Goal: Task Accomplishment & Management: Manage account settings

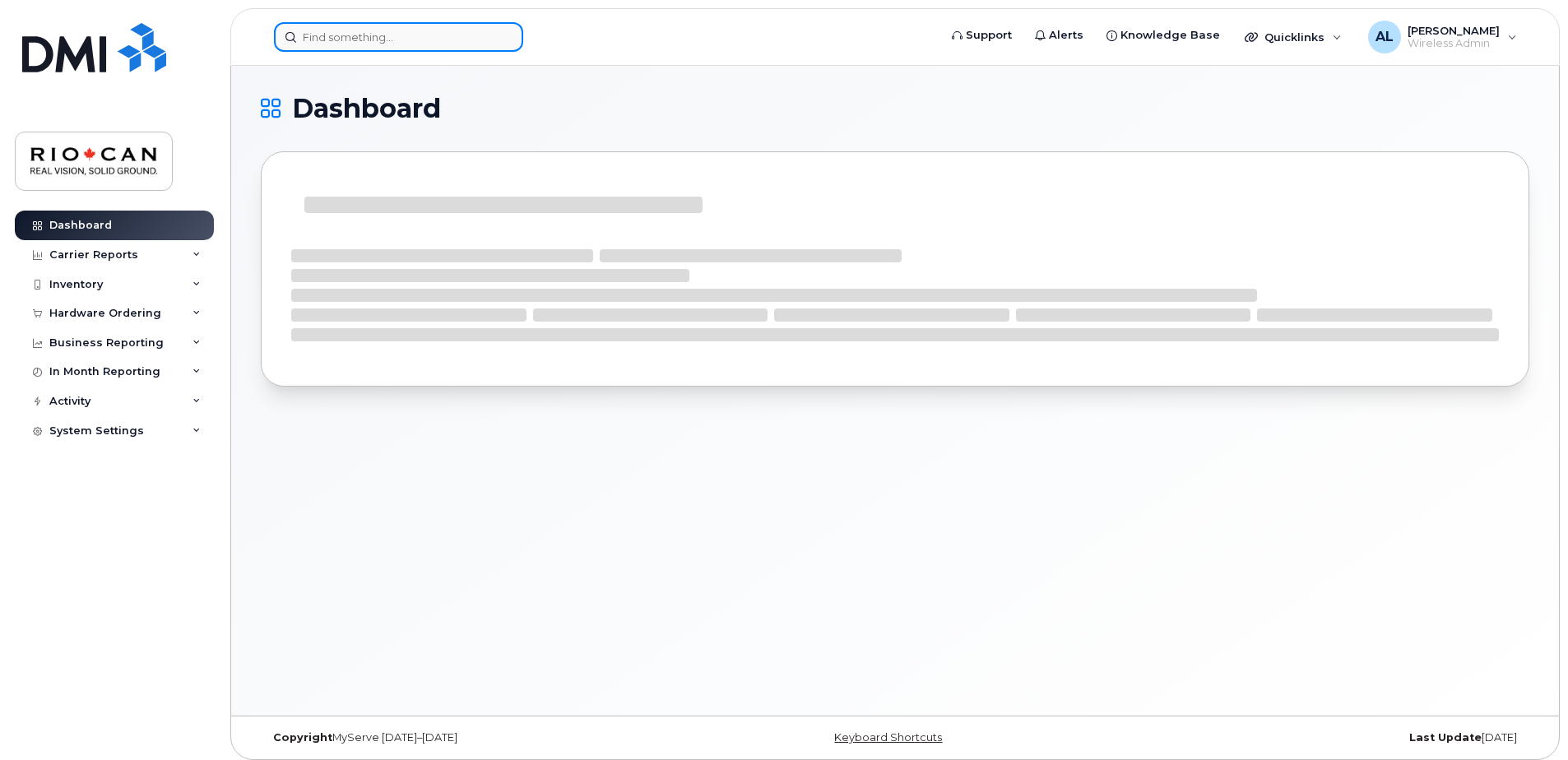
click at [404, 34] on input at bounding box center [399, 37] width 249 height 30
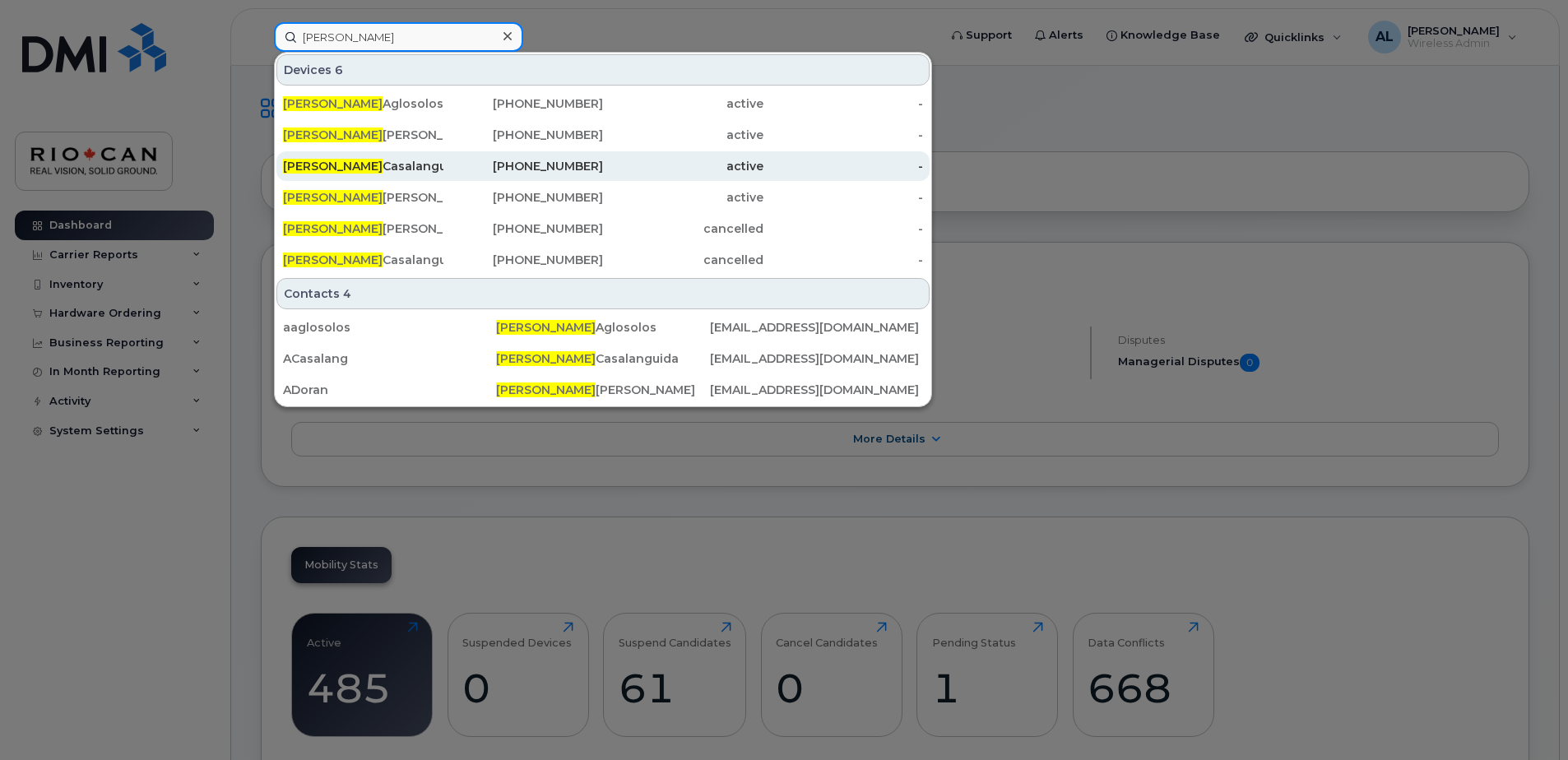
type input "anthony"
click at [441, 164] on div "Anthony Casalanguida Hub" at bounding box center [363, 166] width 160 height 16
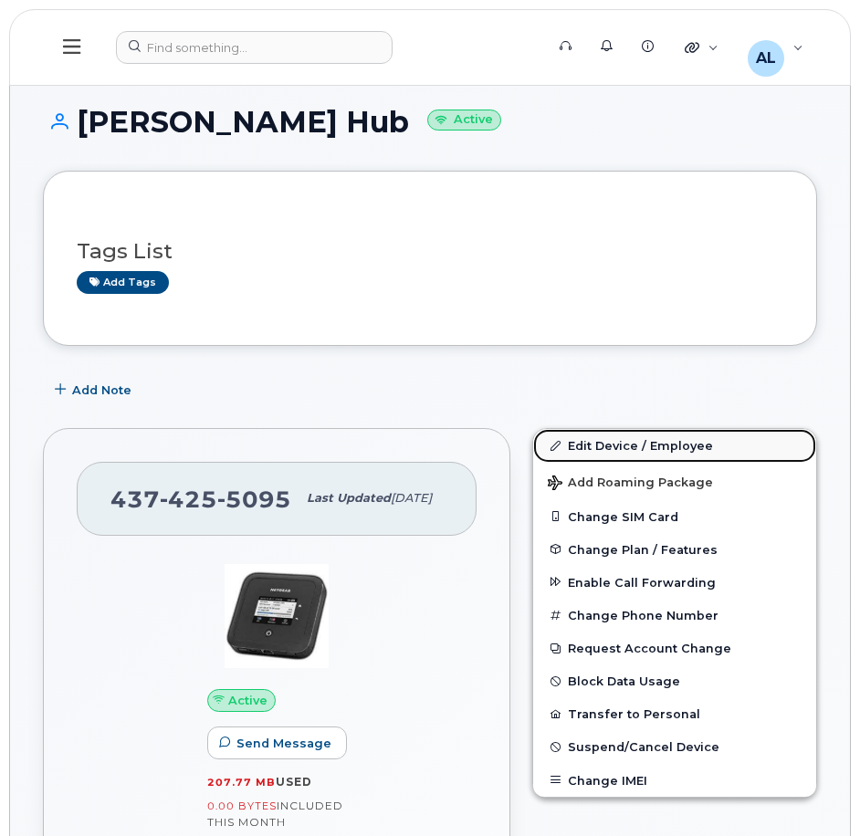
click at [641, 446] on link "Edit Device / Employee" at bounding box center [674, 445] width 283 height 33
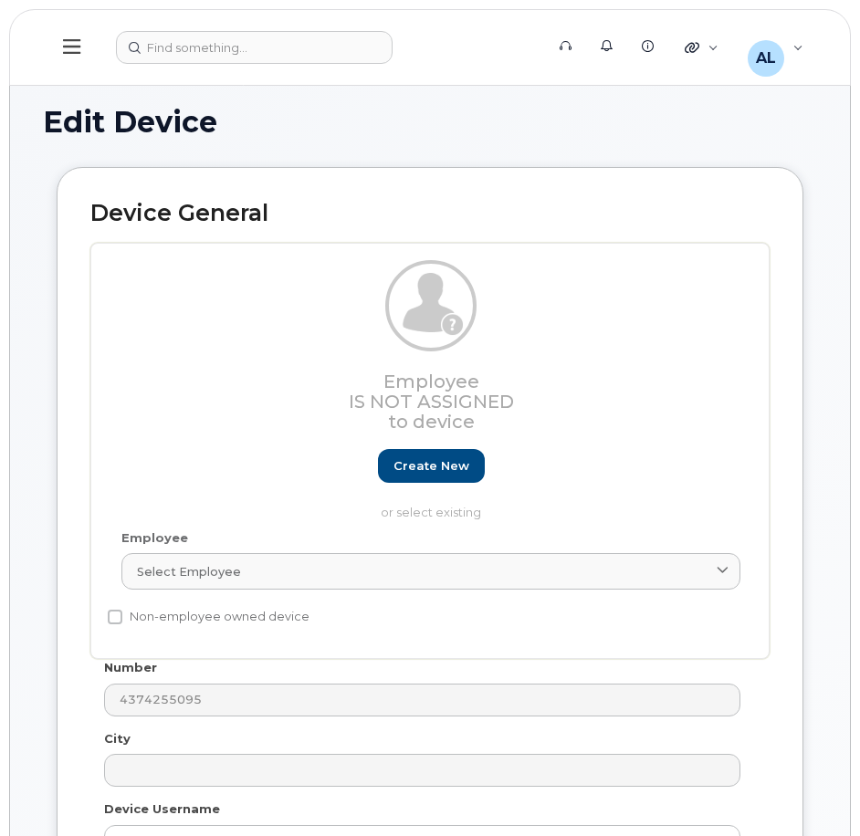
select select "162881"
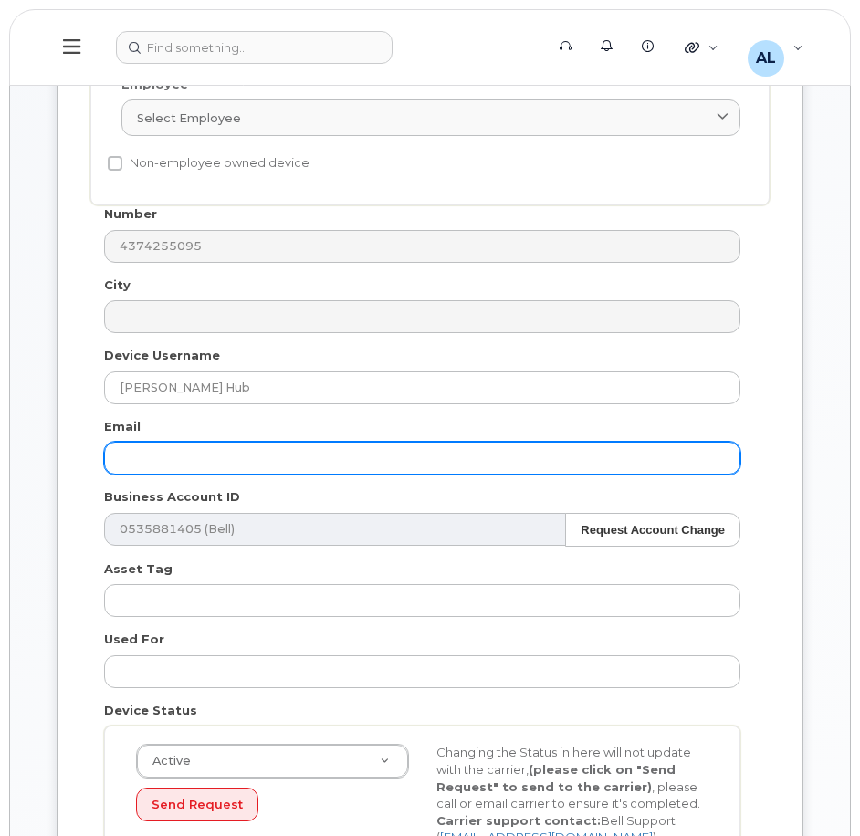
scroll to position [455, 0]
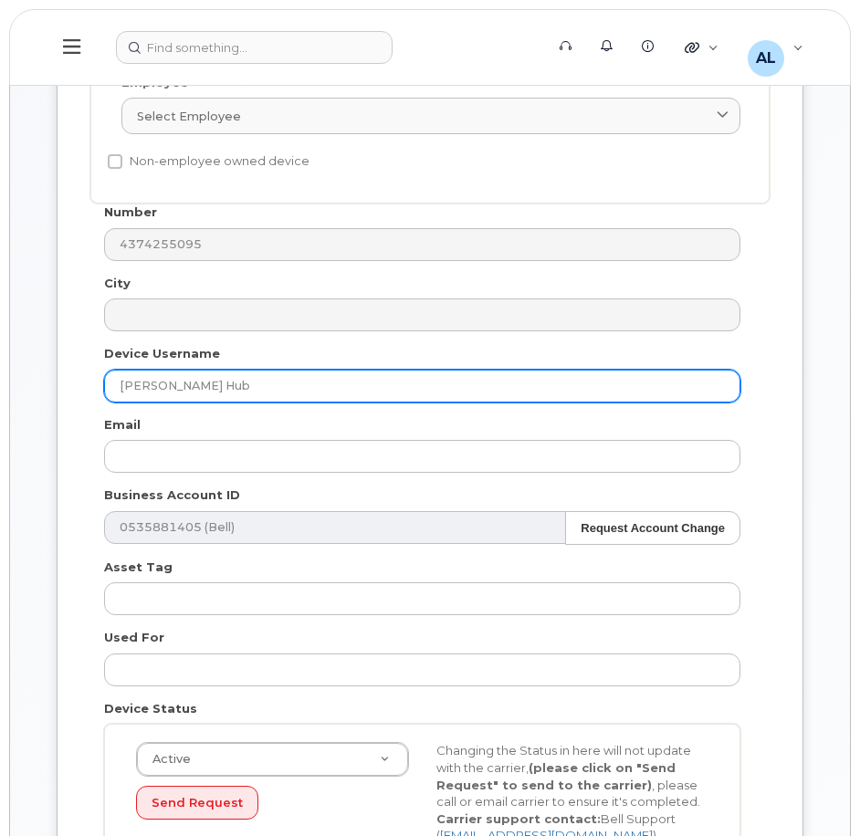
drag, startPoint x: 252, startPoint y: 390, endPoint x: 49, endPoint y: 387, distance: 202.6
click at [49, 387] on div "Device General Employee Is not assigned to device Create new or select existing…" at bounding box center [430, 324] width 774 height 1225
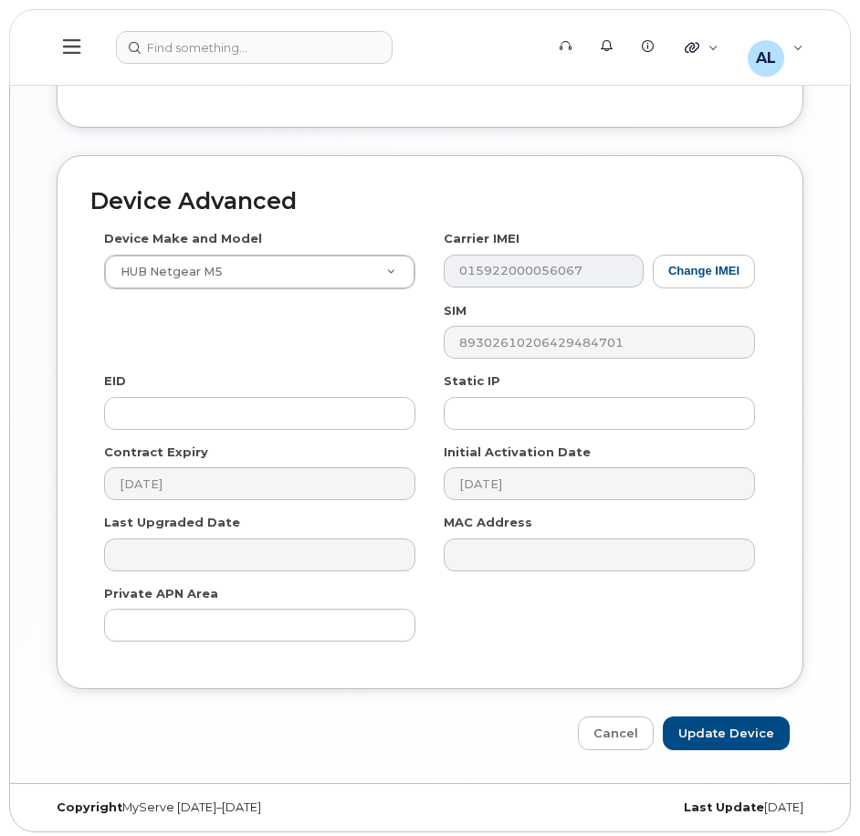
scroll to position [1574, 0]
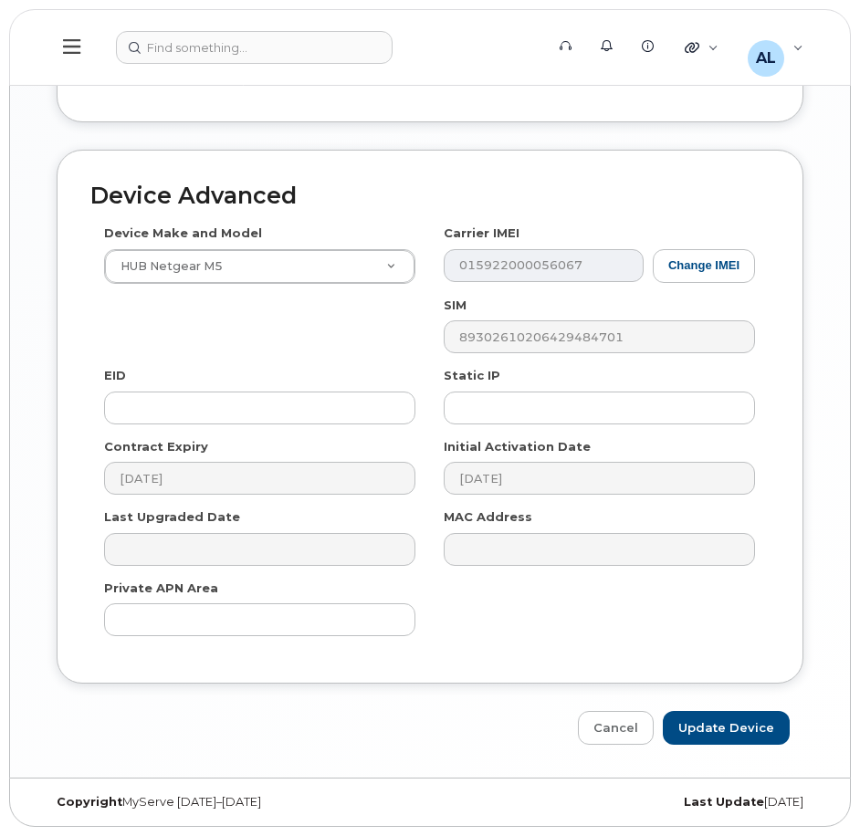
type input "Service Desk Spare Hub"
click at [752, 706] on div "Device Advanced Device Make and Model HUB Netgear M5 Android TCL 502 Watch Appl…" at bounding box center [430, 447] width 774 height 595
click at [760, 737] on input "Update Device" at bounding box center [725, 728] width 127 height 34
type input "Saving..."
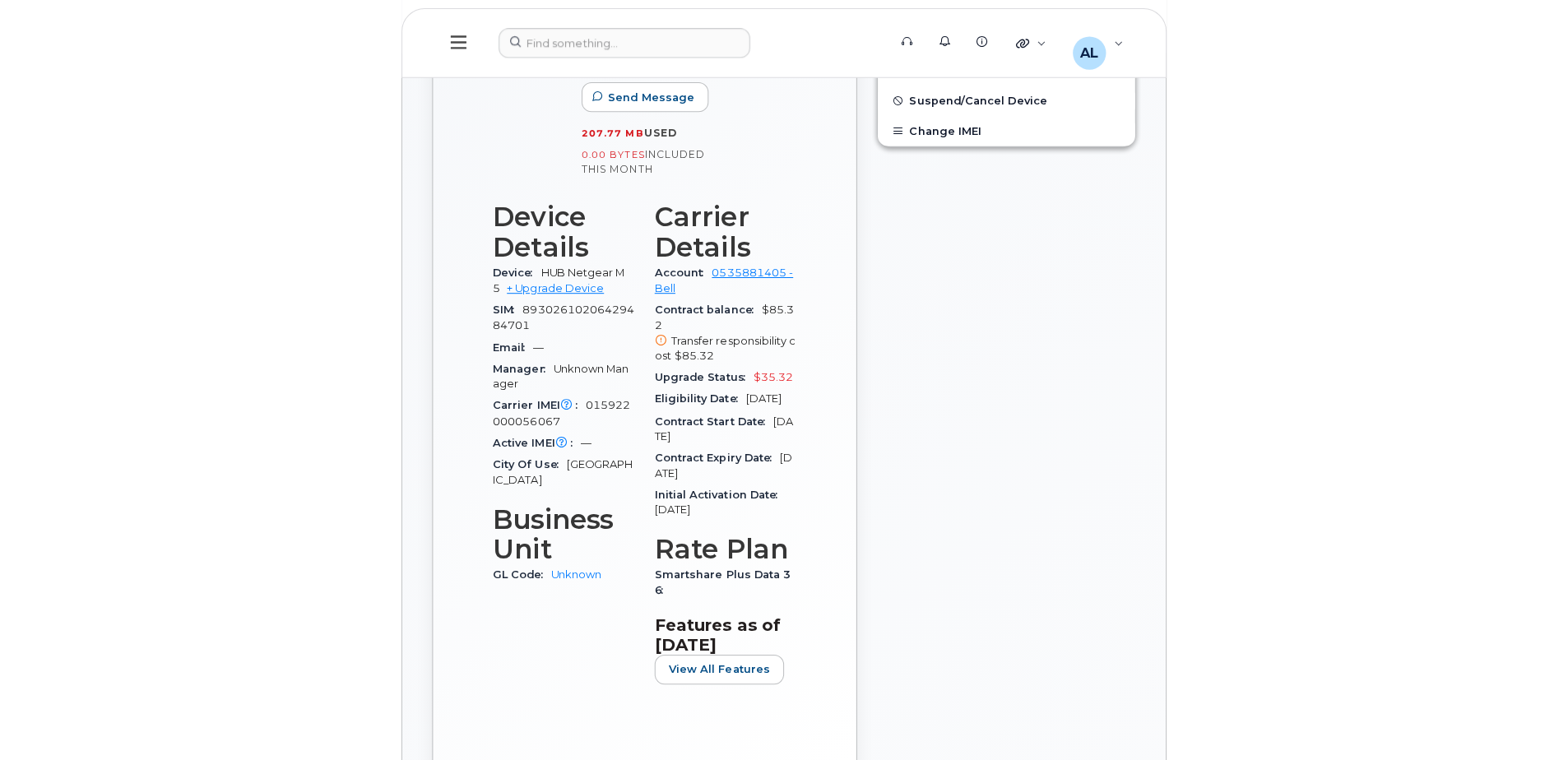
scroll to position [575, 0]
